Goal: Information Seeking & Learning: Check status

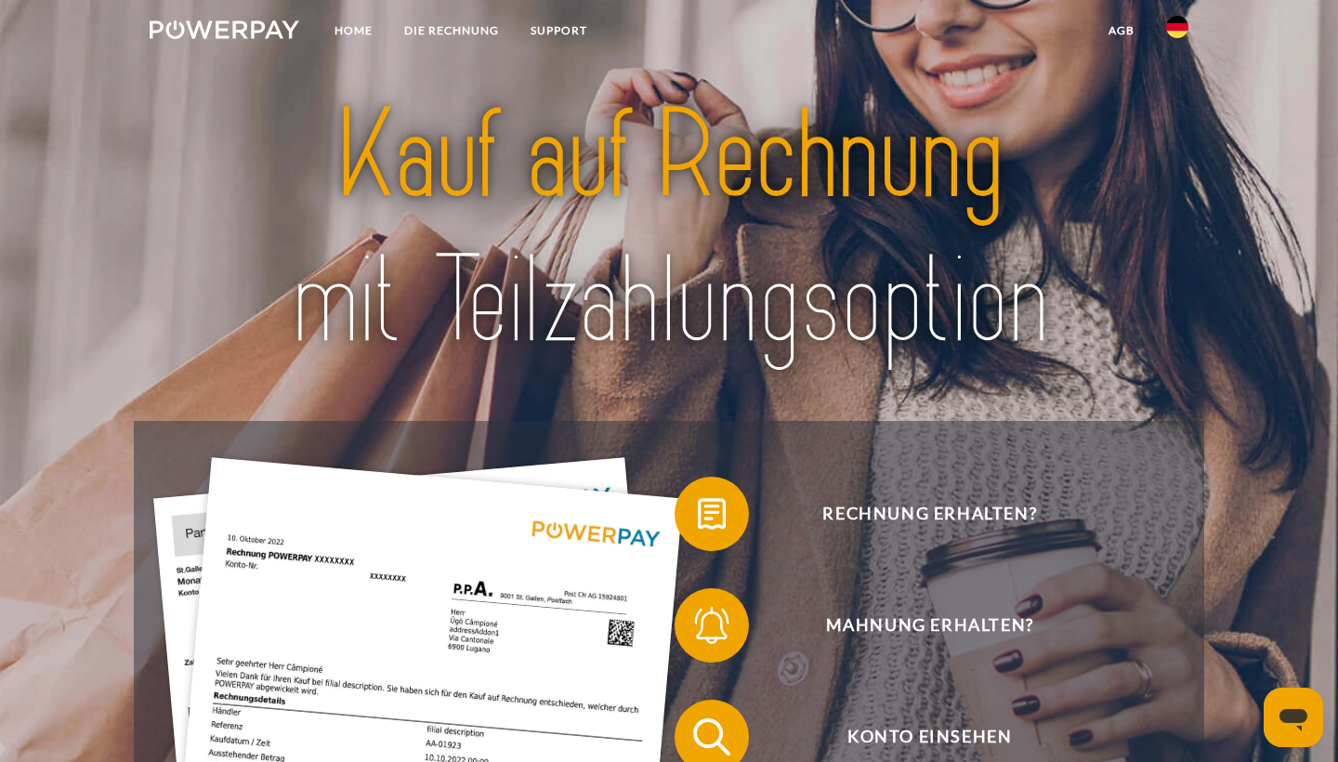
click at [1172, 33] on img at bounding box center [1177, 27] width 22 height 22
click at [1168, 86] on img at bounding box center [1177, 87] width 22 height 22
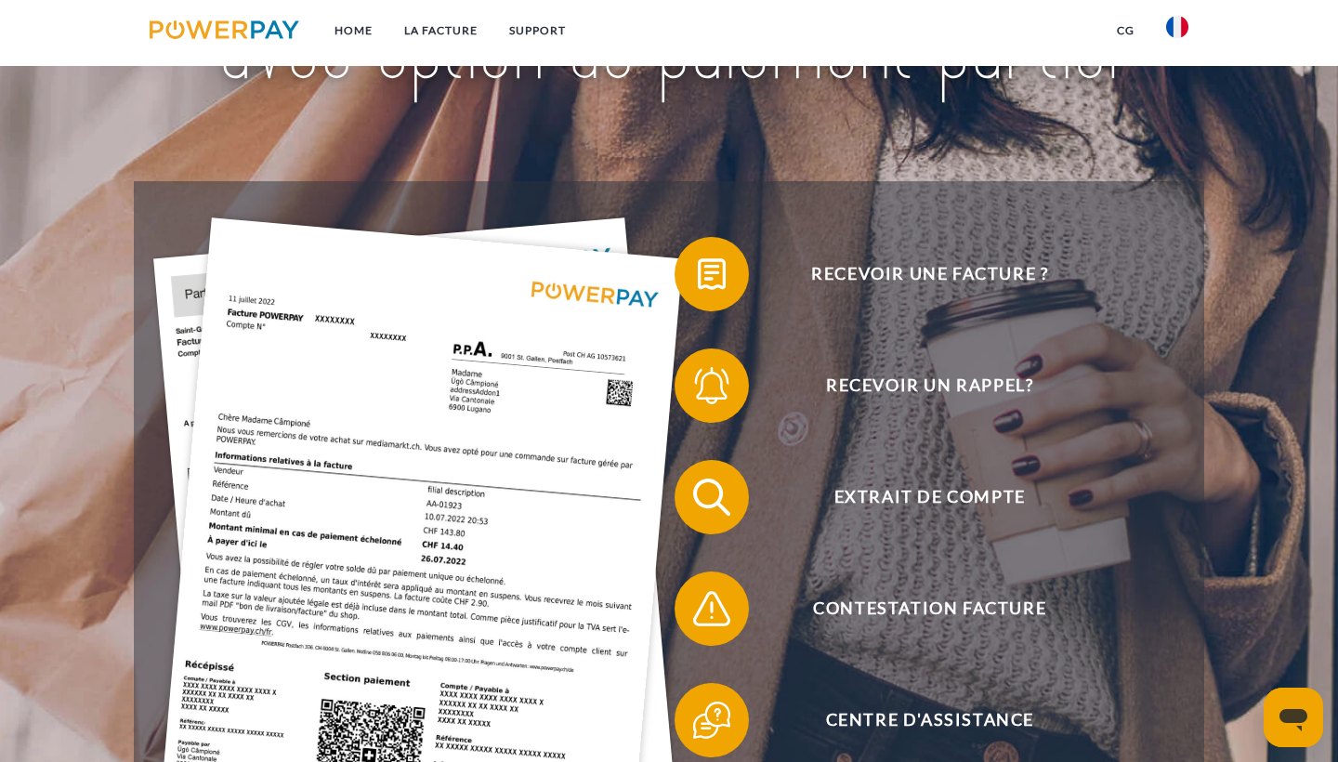
scroll to position [257, 0]
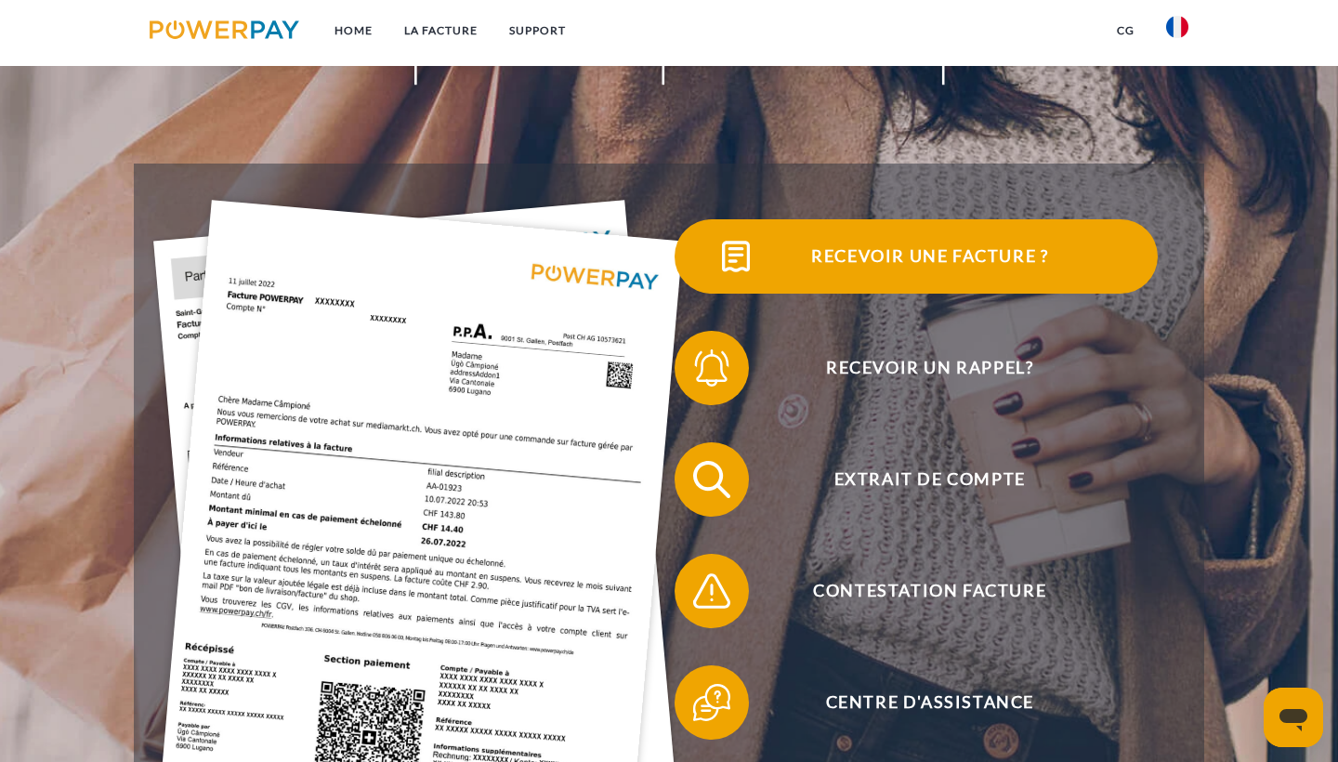
click at [911, 253] on span "Recevoir une facture ?" at bounding box center [930, 256] width 455 height 74
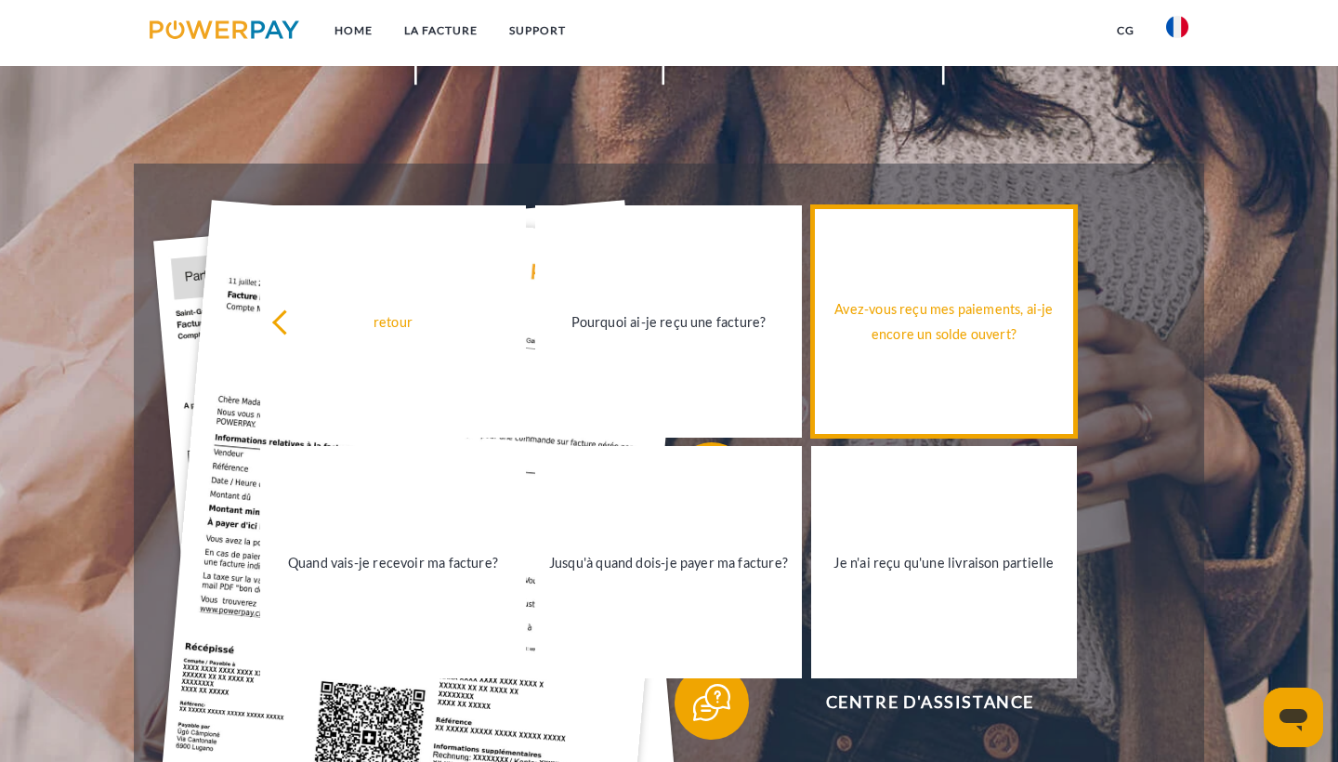
click at [937, 336] on div "Avez-vous reçu mes paiements, ai-je encore un solde ouvert?" at bounding box center [945, 322] width 244 height 50
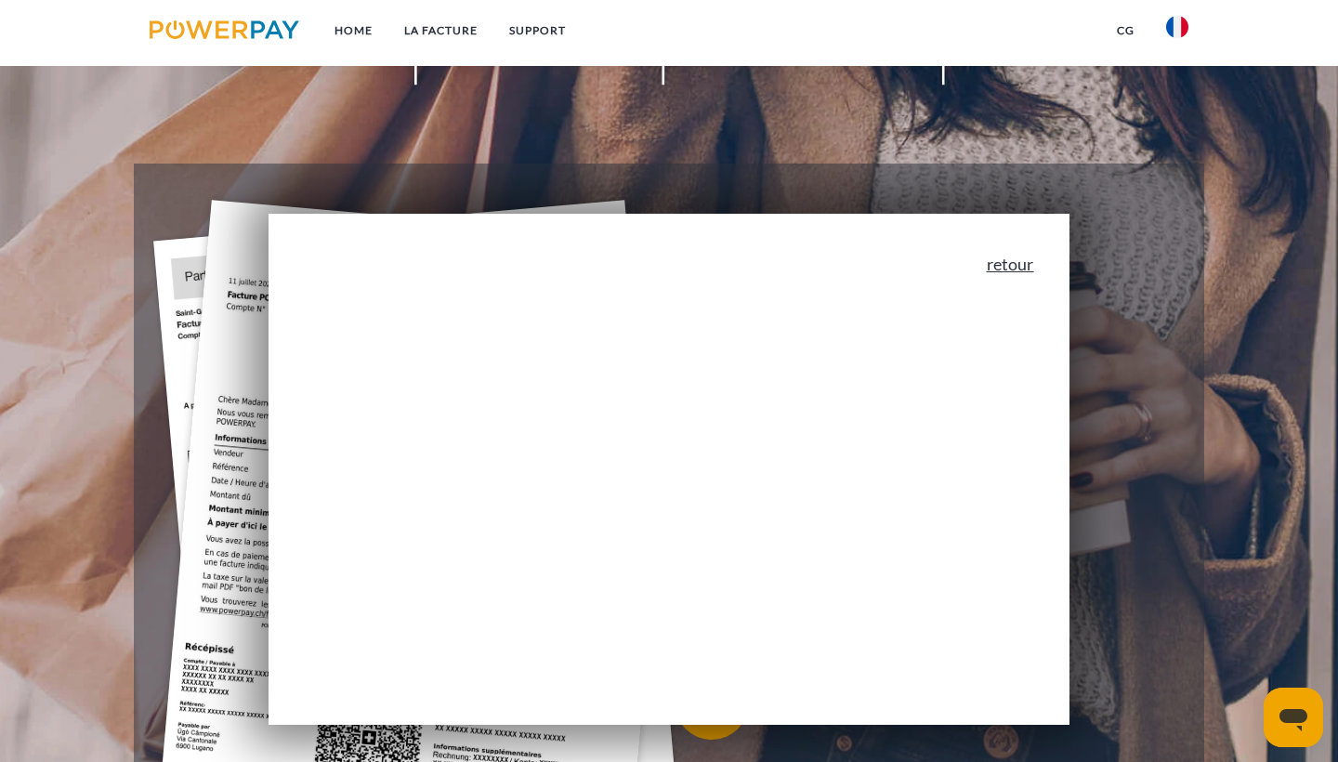
click at [1018, 256] on link "retour" at bounding box center [1010, 264] width 47 height 17
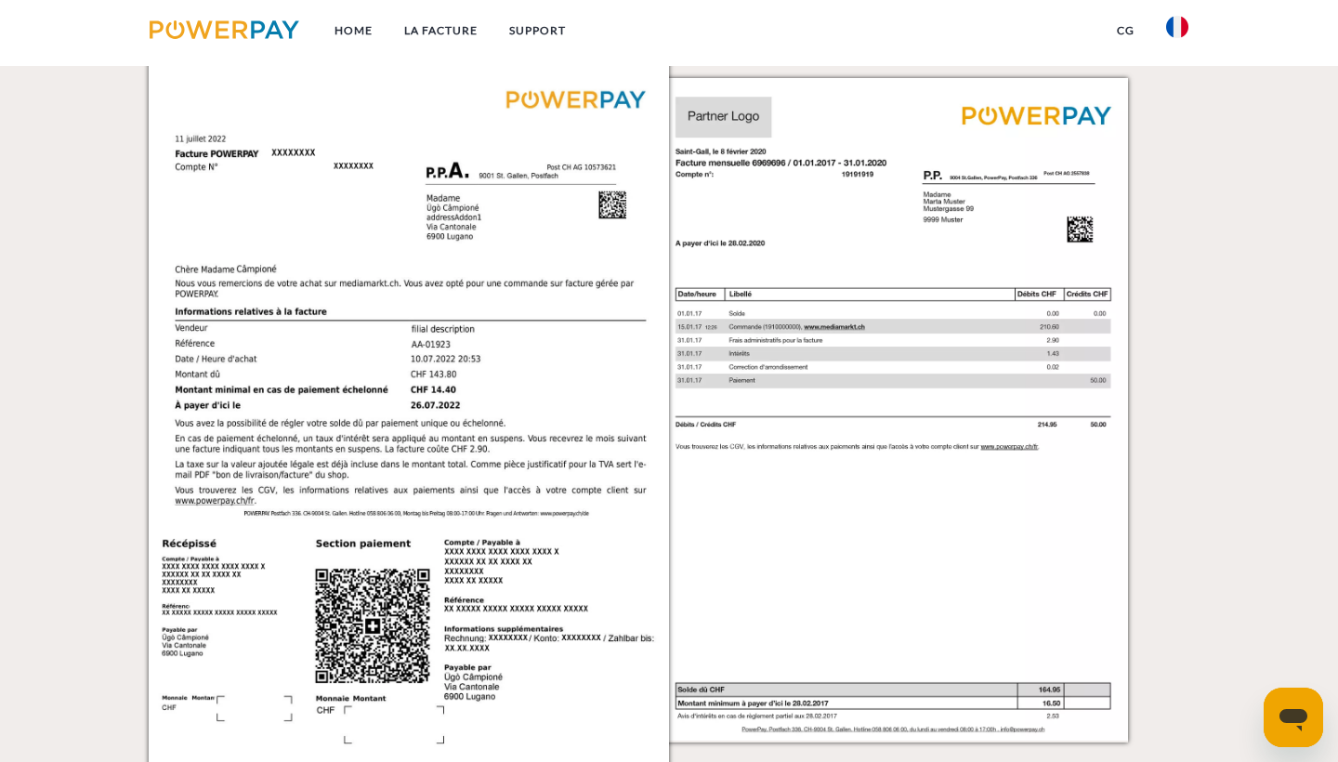
scroll to position [1282, 0]
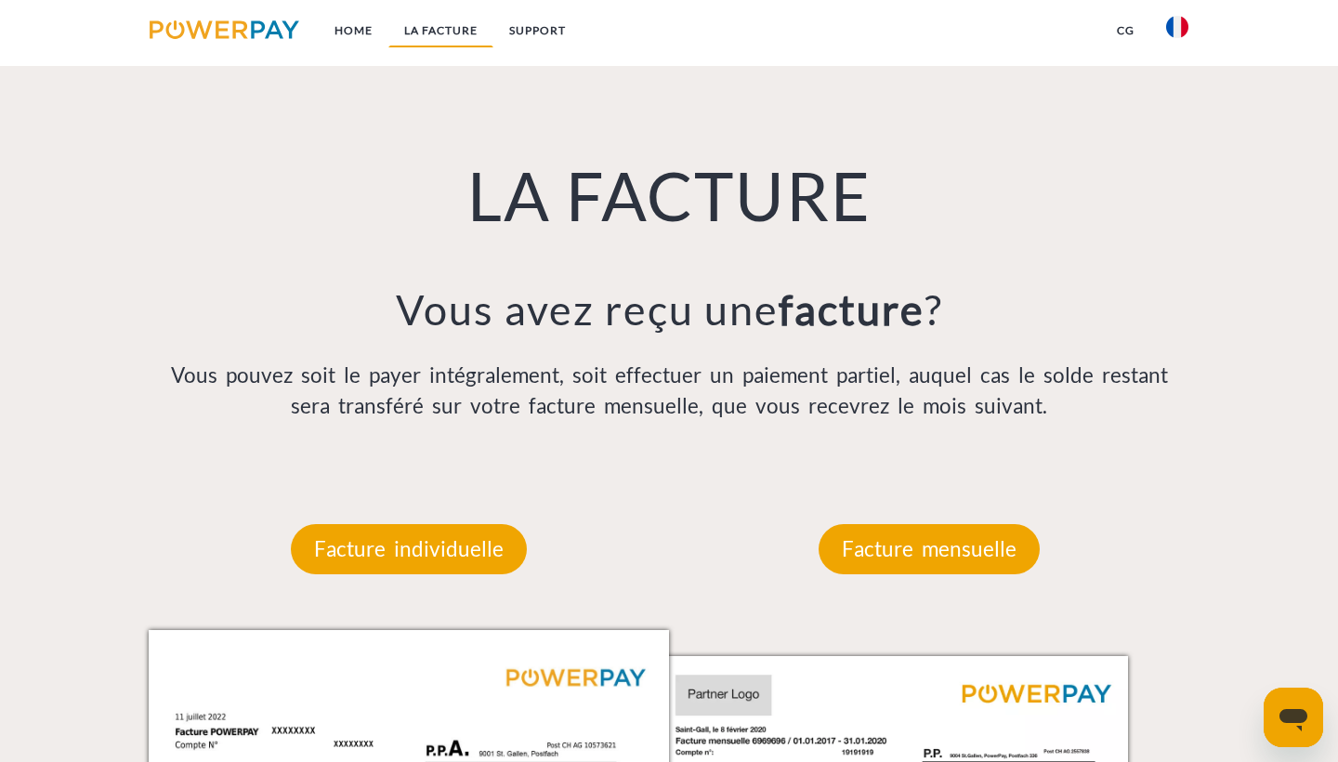
click at [441, 19] on link "LA FACTURE" at bounding box center [441, 30] width 105 height 33
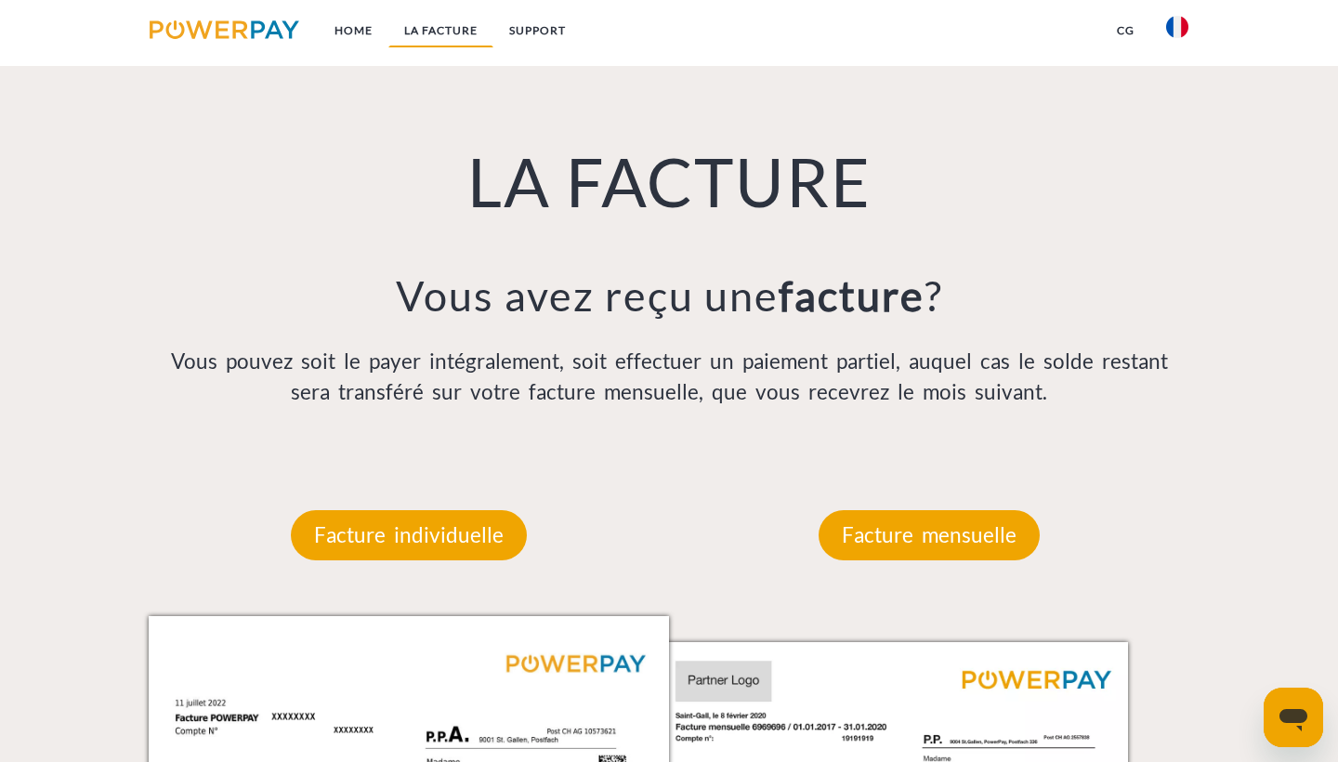
click at [450, 35] on link "LA FACTURE" at bounding box center [441, 30] width 105 height 33
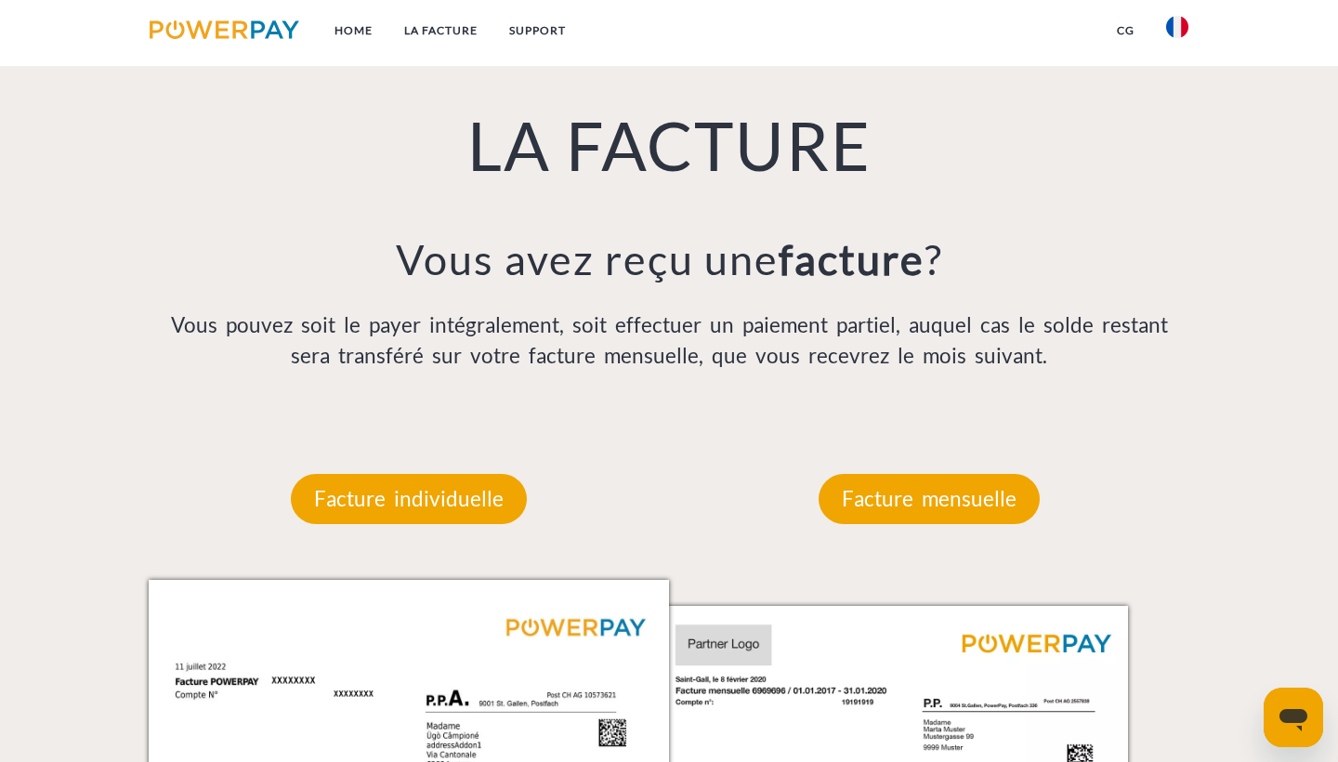
scroll to position [1360, 0]
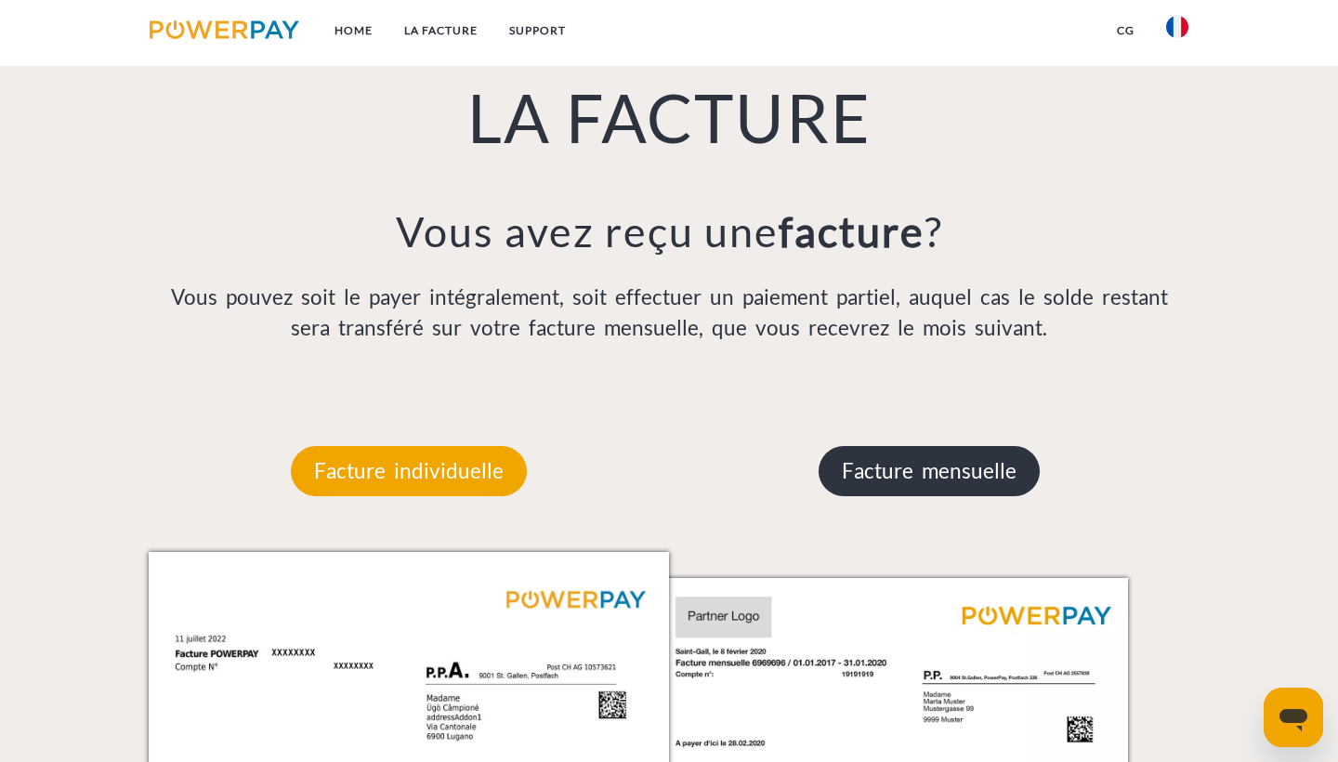
click at [910, 471] on p "Facture mensuelle" at bounding box center [929, 471] width 221 height 50
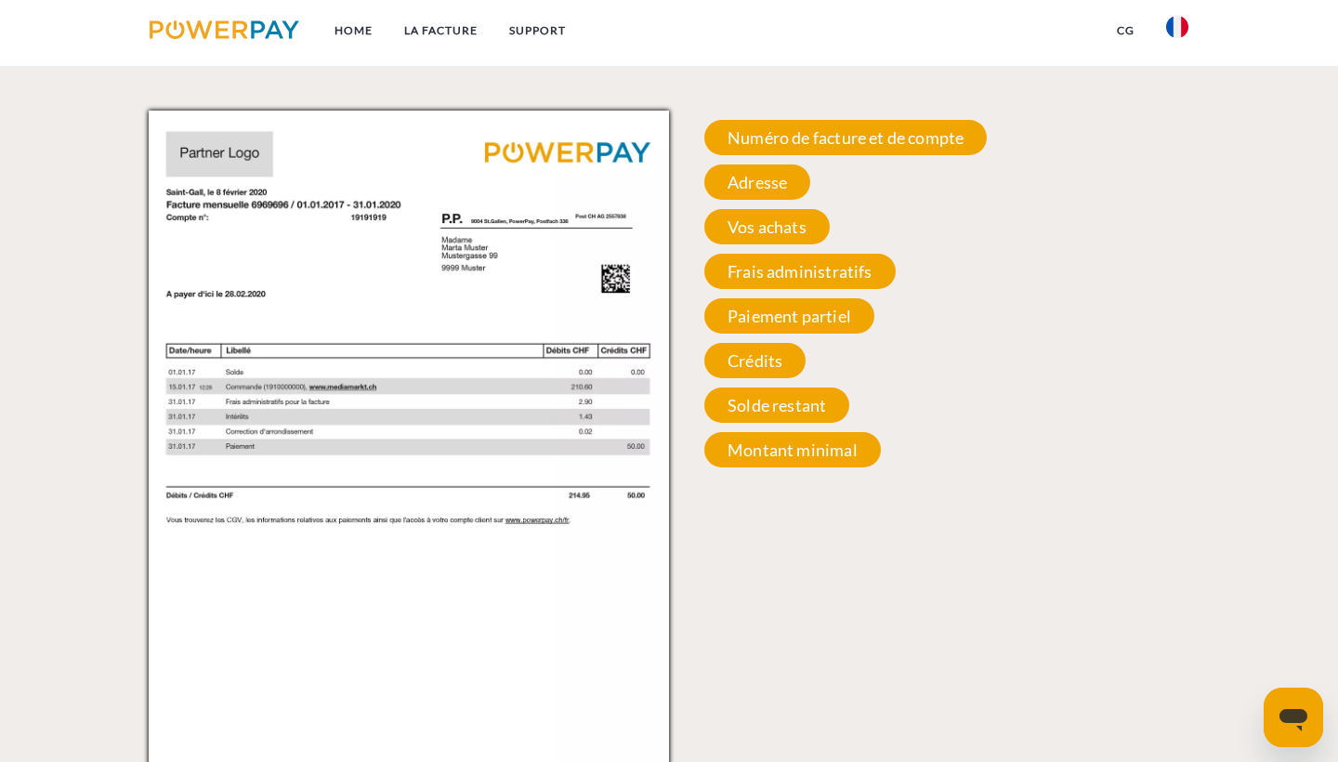
scroll to position [1788, 0]
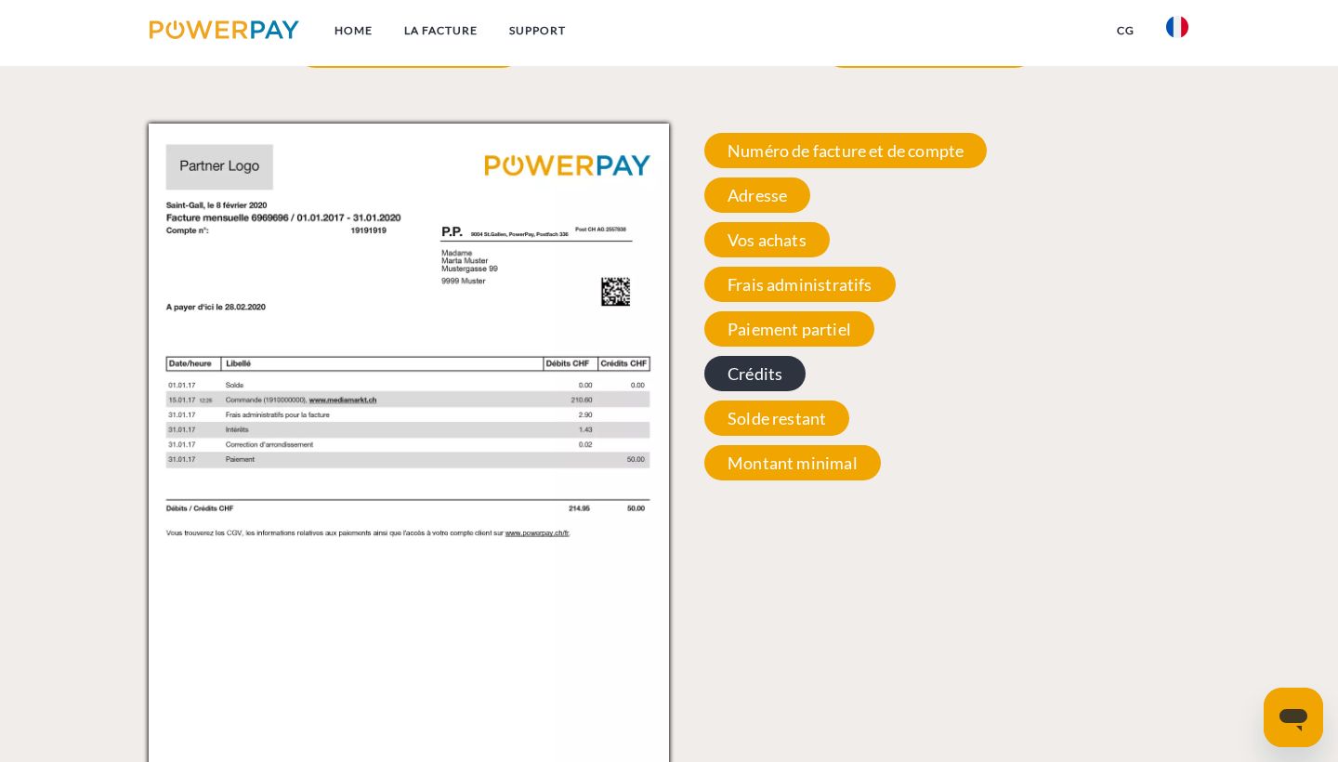
click at [746, 370] on span "Crédits" at bounding box center [755, 373] width 101 height 35
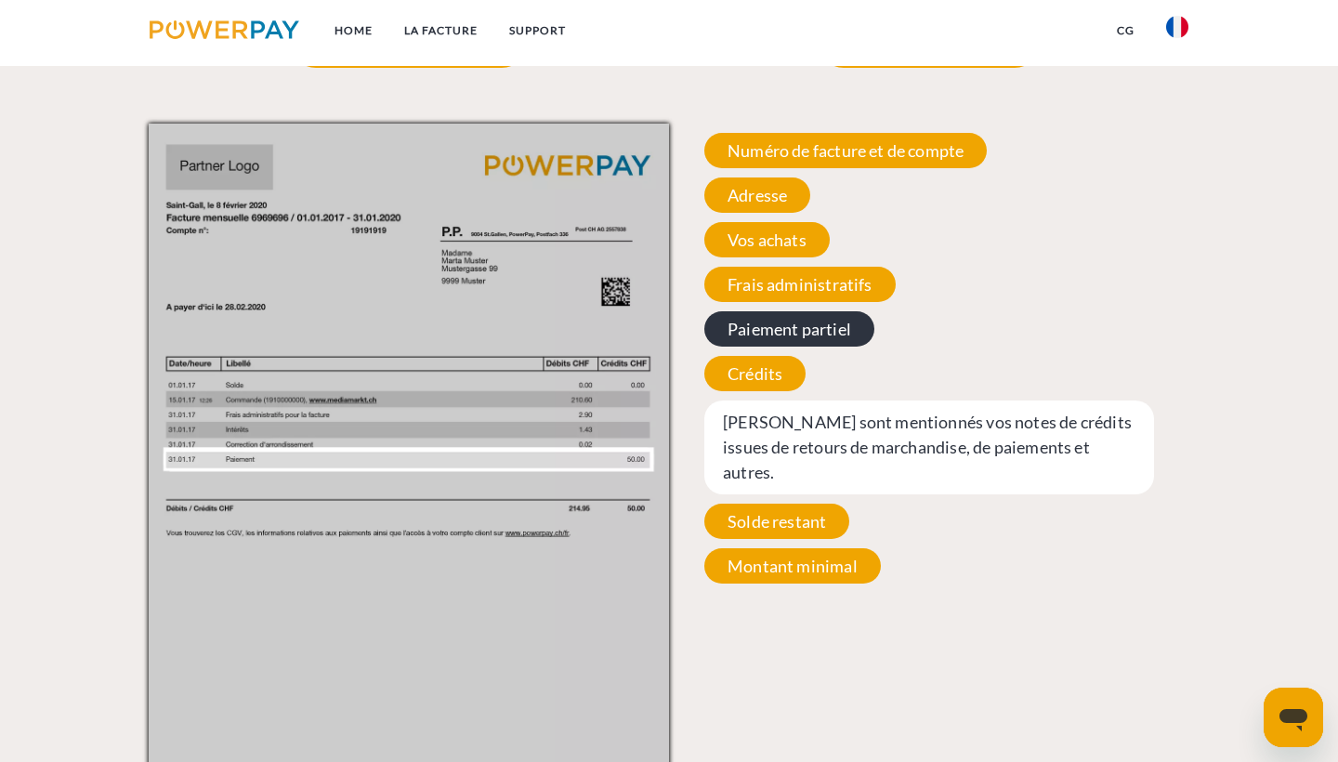
click at [771, 329] on span "Paiement partiel" at bounding box center [790, 328] width 170 height 35
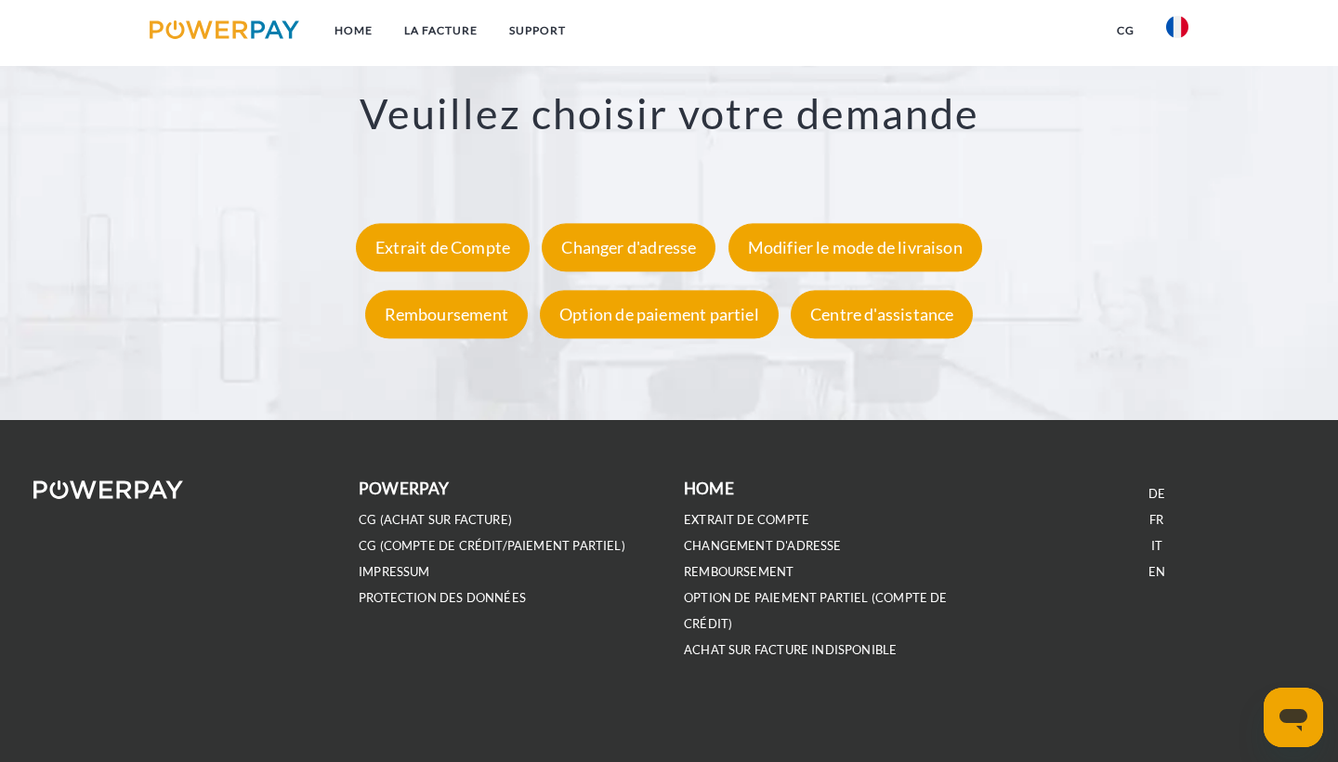
scroll to position [3453, 0]
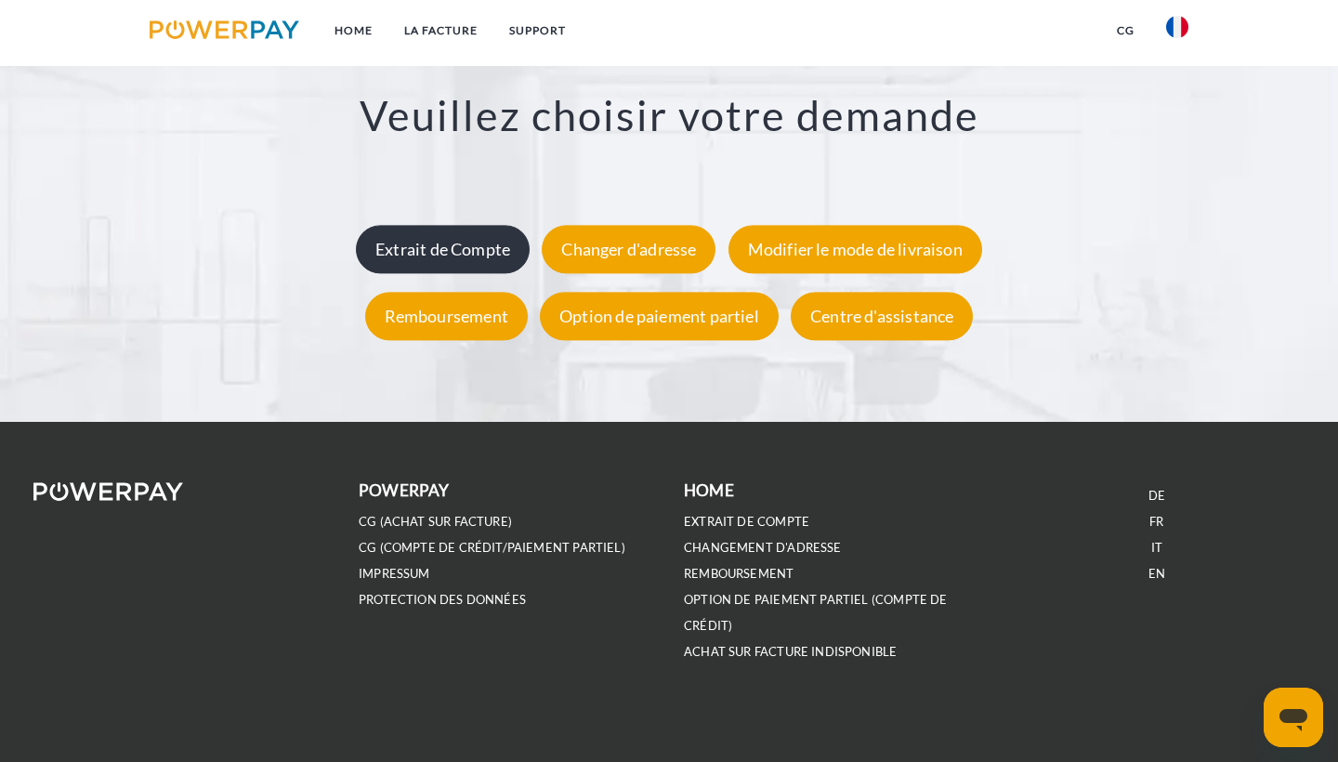
click at [471, 249] on div "Extrait de Compte" at bounding box center [443, 249] width 174 height 48
